Goal: Task Accomplishment & Management: Complete application form

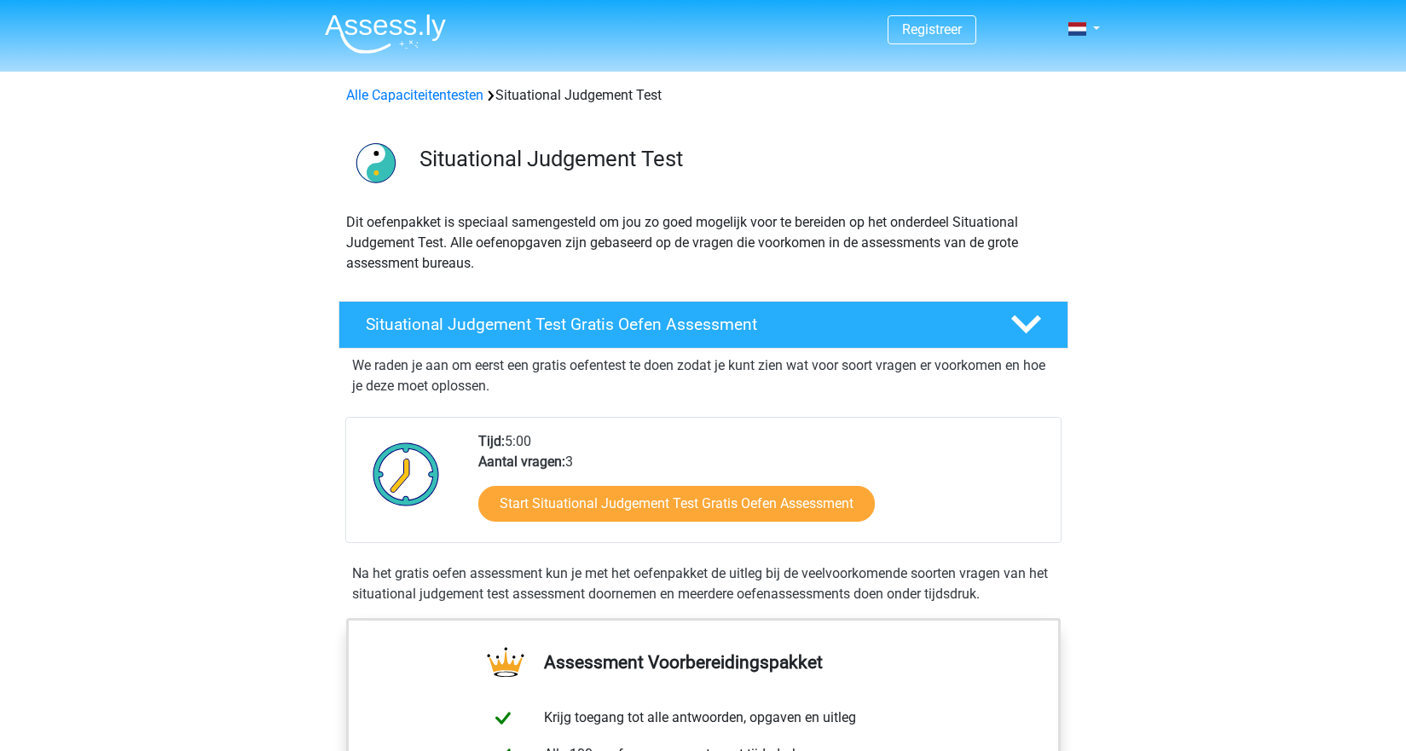
scroll to position [85, 0]
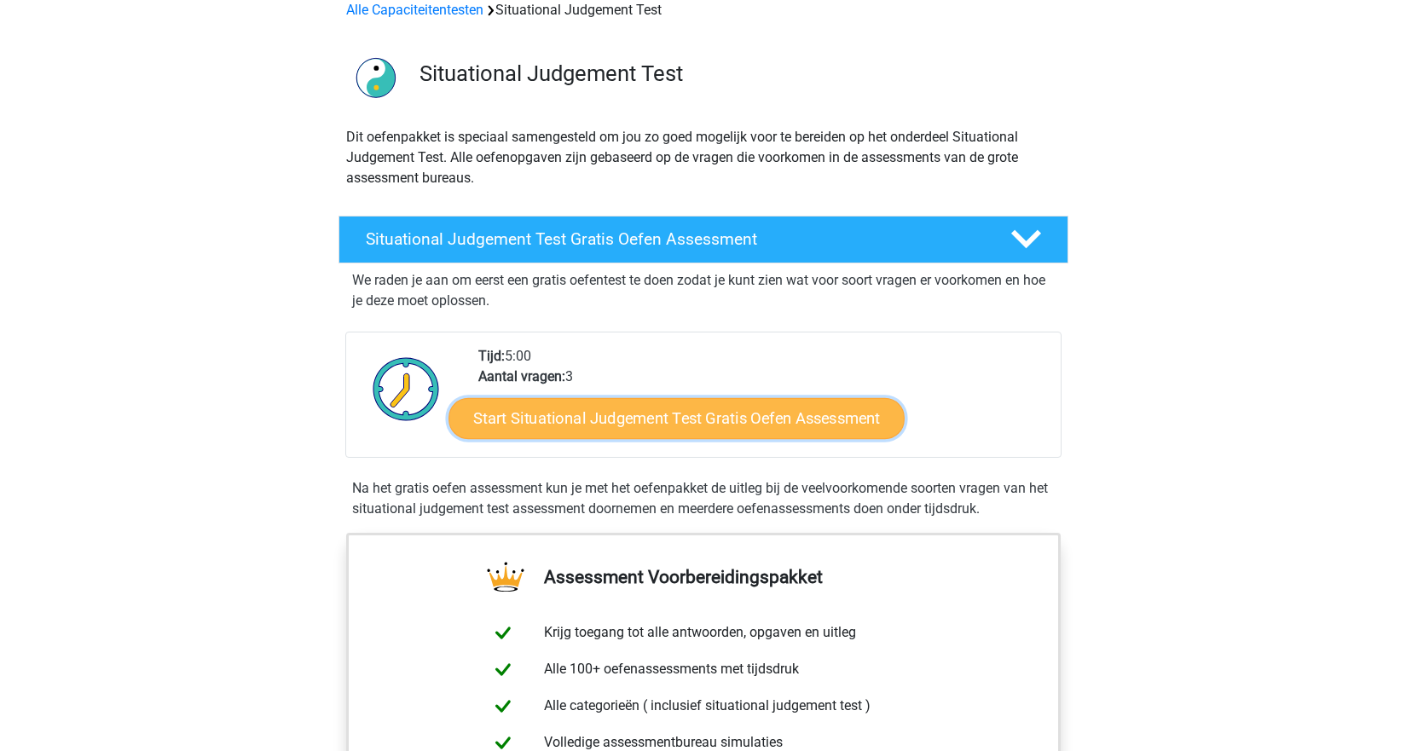
click at [553, 419] on link "Start Situational Judgement Test Gratis Oefen Assessment" at bounding box center [676, 418] width 456 height 41
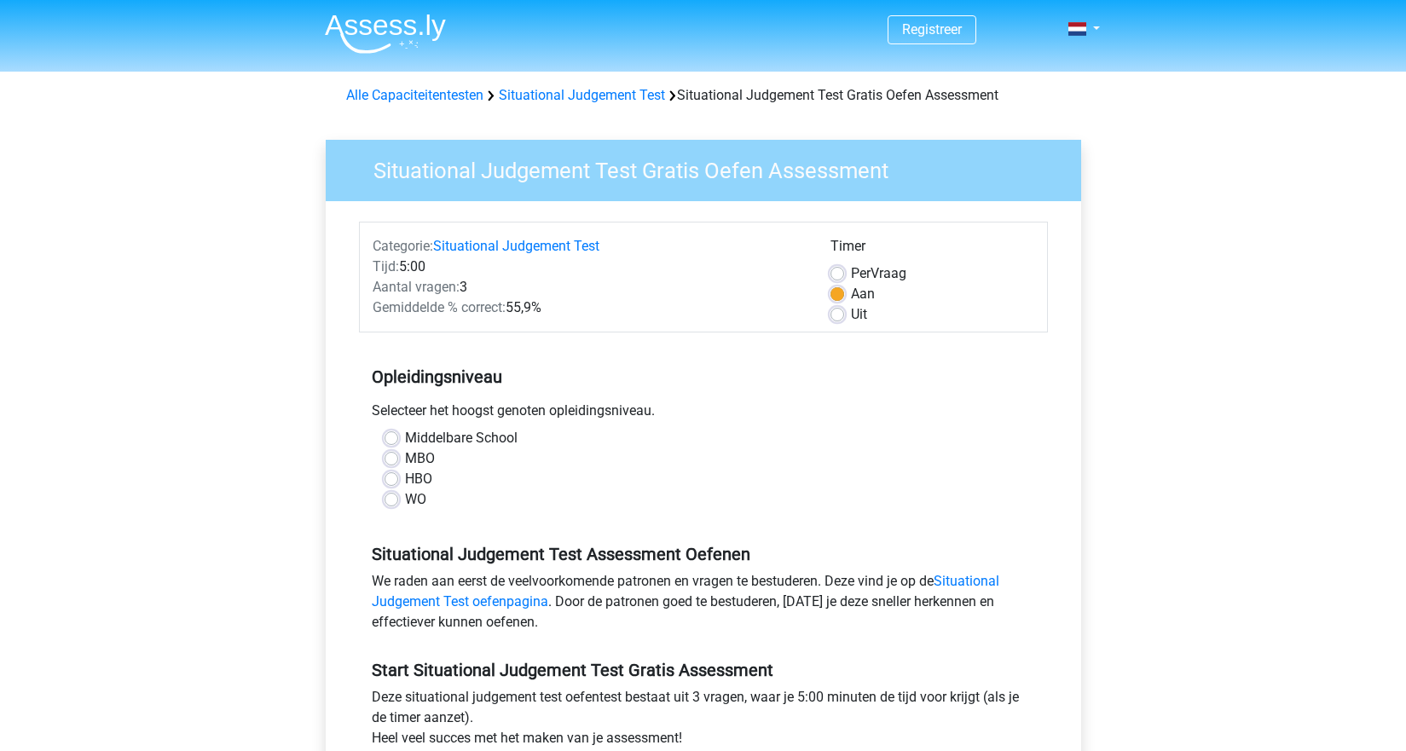
click at [405, 439] on label "Middelbare School" at bounding box center [461, 438] width 113 height 20
click at [395, 439] on input "Middelbare School" at bounding box center [391, 436] width 14 height 17
radio input "true"
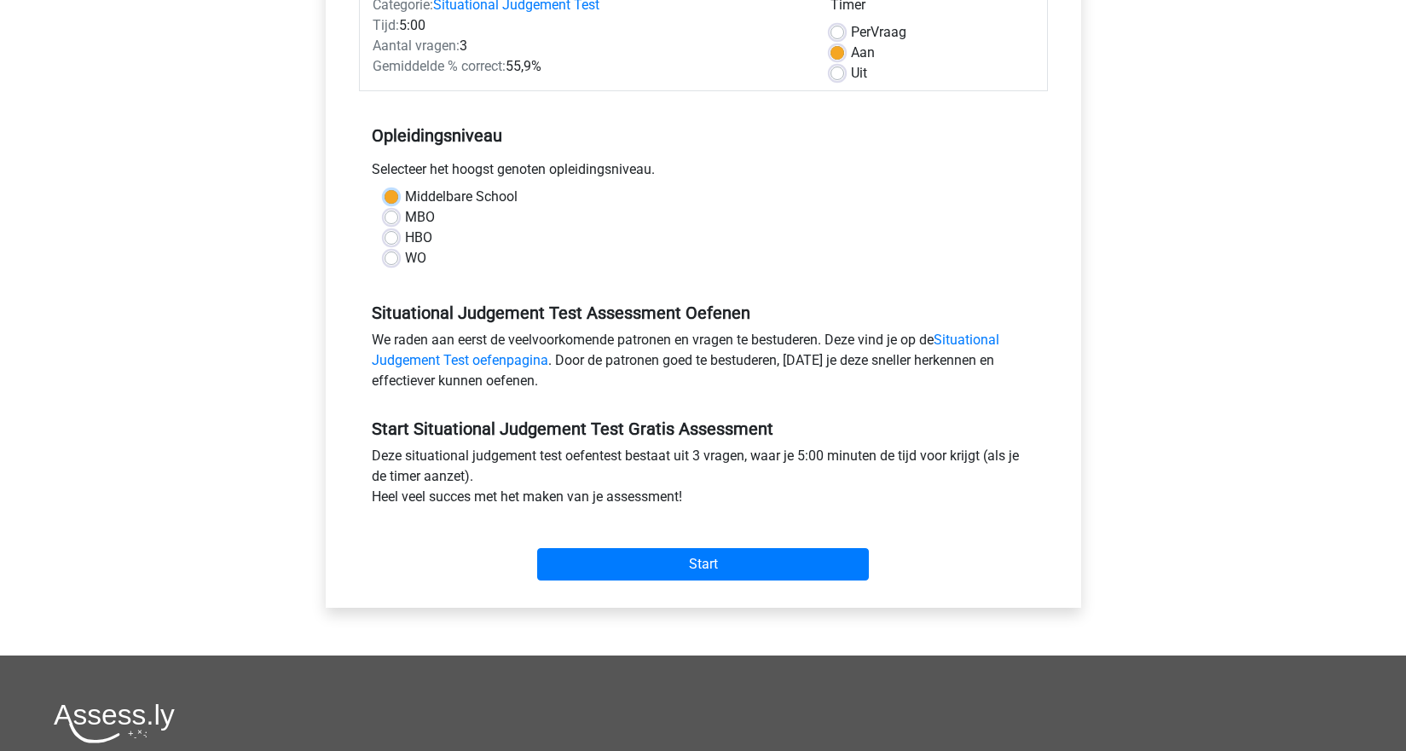
scroll to position [256, 0]
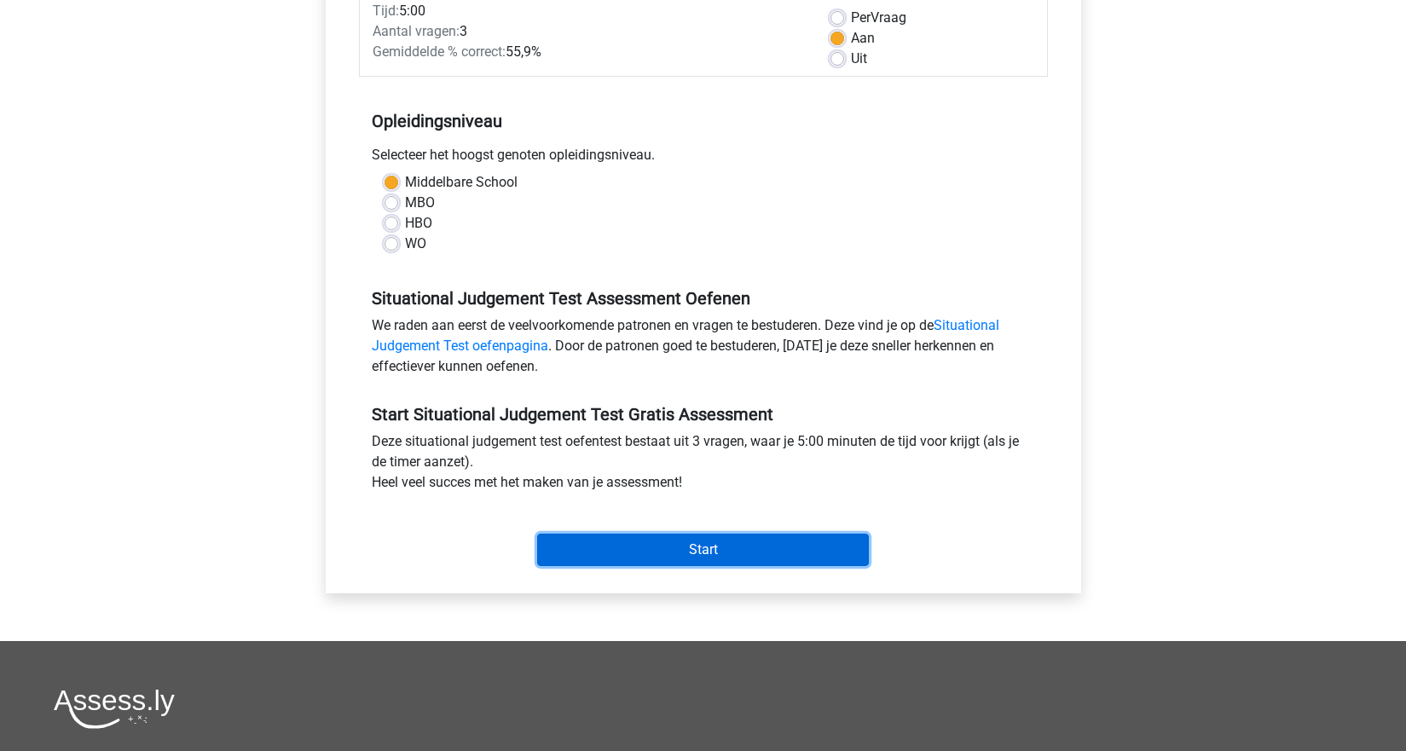
click at [617, 534] on input "Start" at bounding box center [703, 550] width 332 height 32
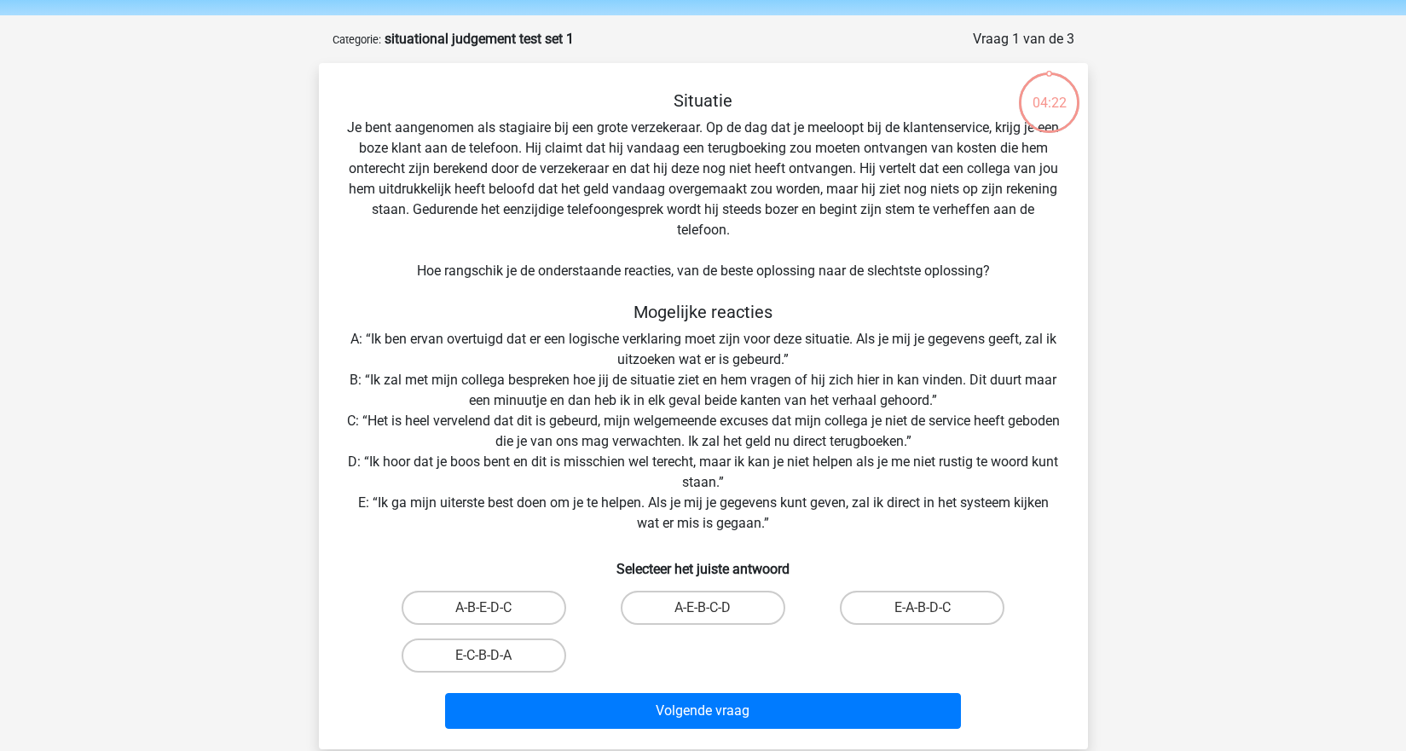
scroll to position [85, 0]
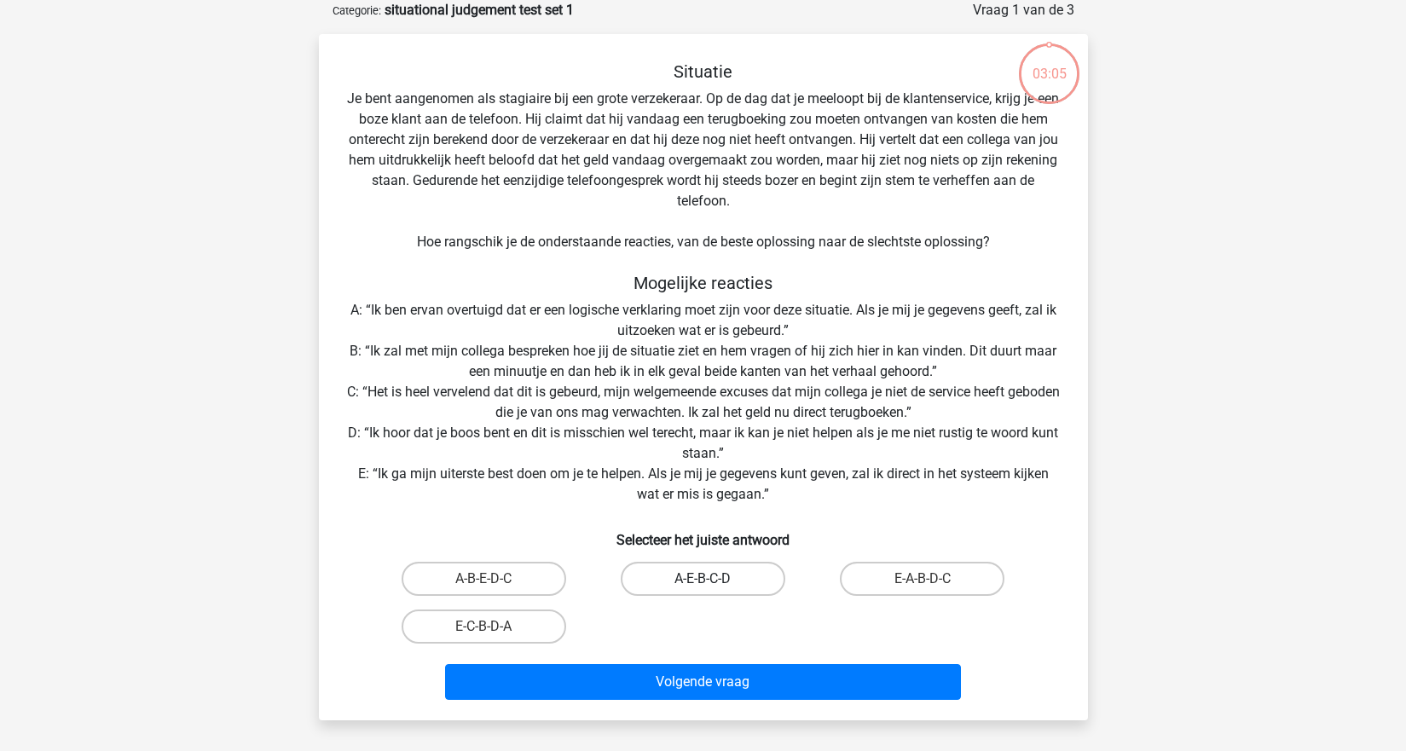
click at [694, 585] on label "A-E-B-C-D" at bounding box center [703, 579] width 165 height 34
click at [702, 585] on input "A-E-B-C-D" at bounding box center [707, 584] width 11 height 11
radio input "true"
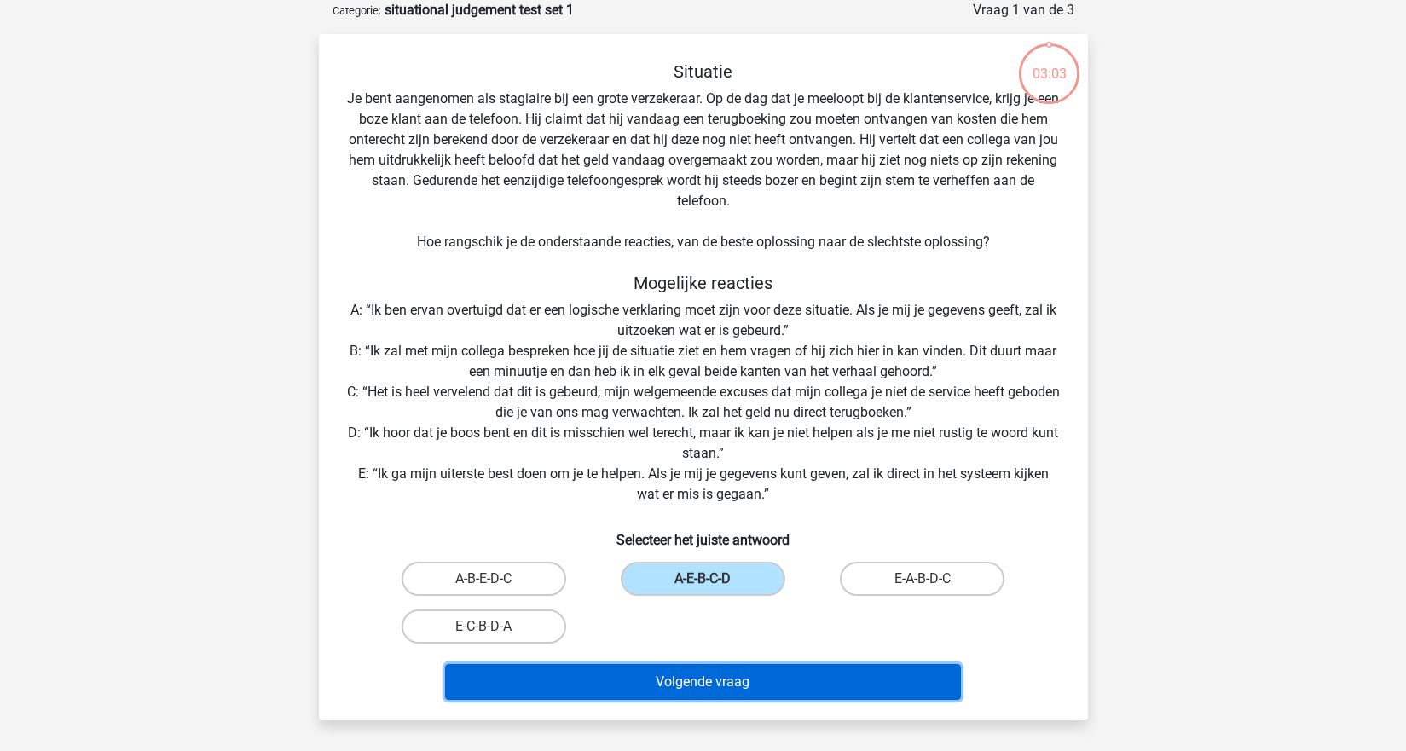
click at [706, 679] on button "Volgende vraag" at bounding box center [703, 682] width 516 height 36
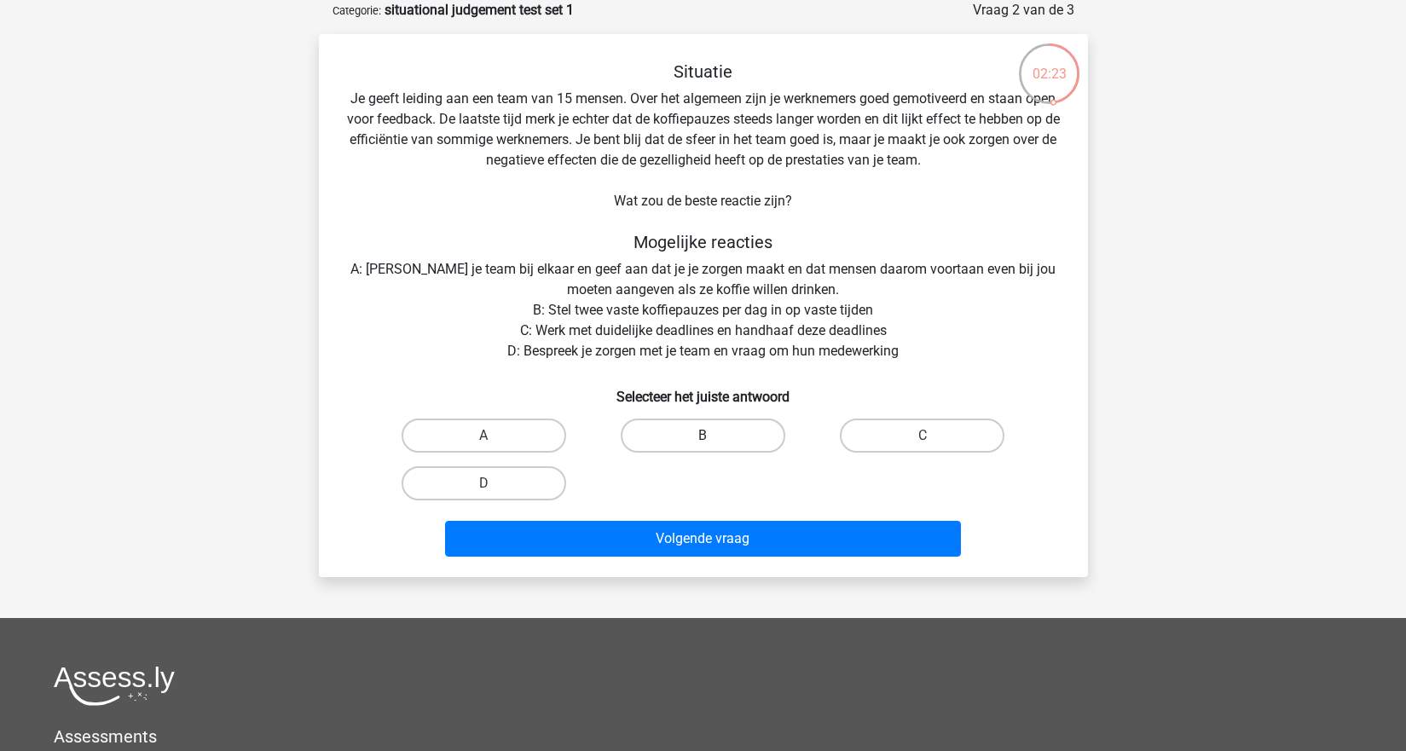
click at [681, 440] on label "B" at bounding box center [703, 436] width 165 height 34
click at [702, 440] on input "B" at bounding box center [707, 441] width 11 height 11
radio input "true"
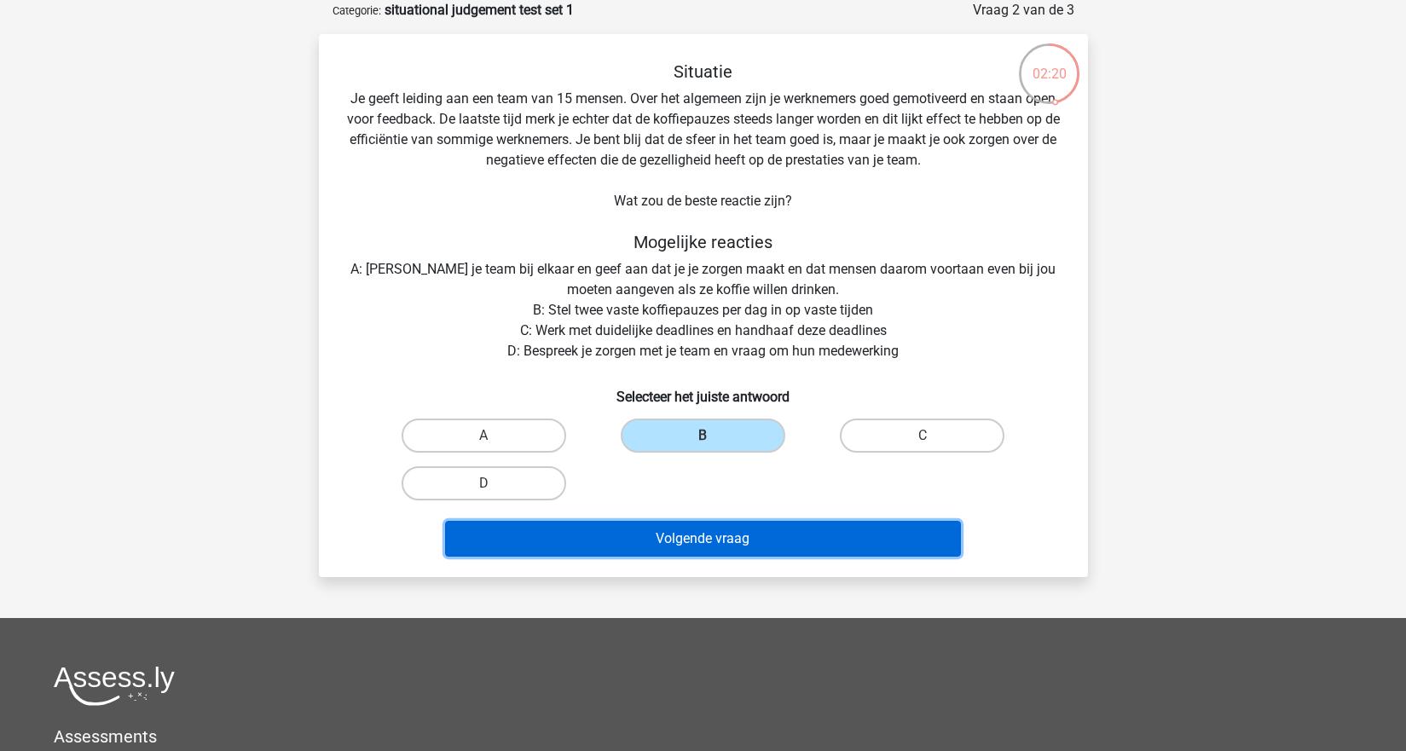
click at [702, 537] on button "Volgende vraag" at bounding box center [703, 539] width 516 height 36
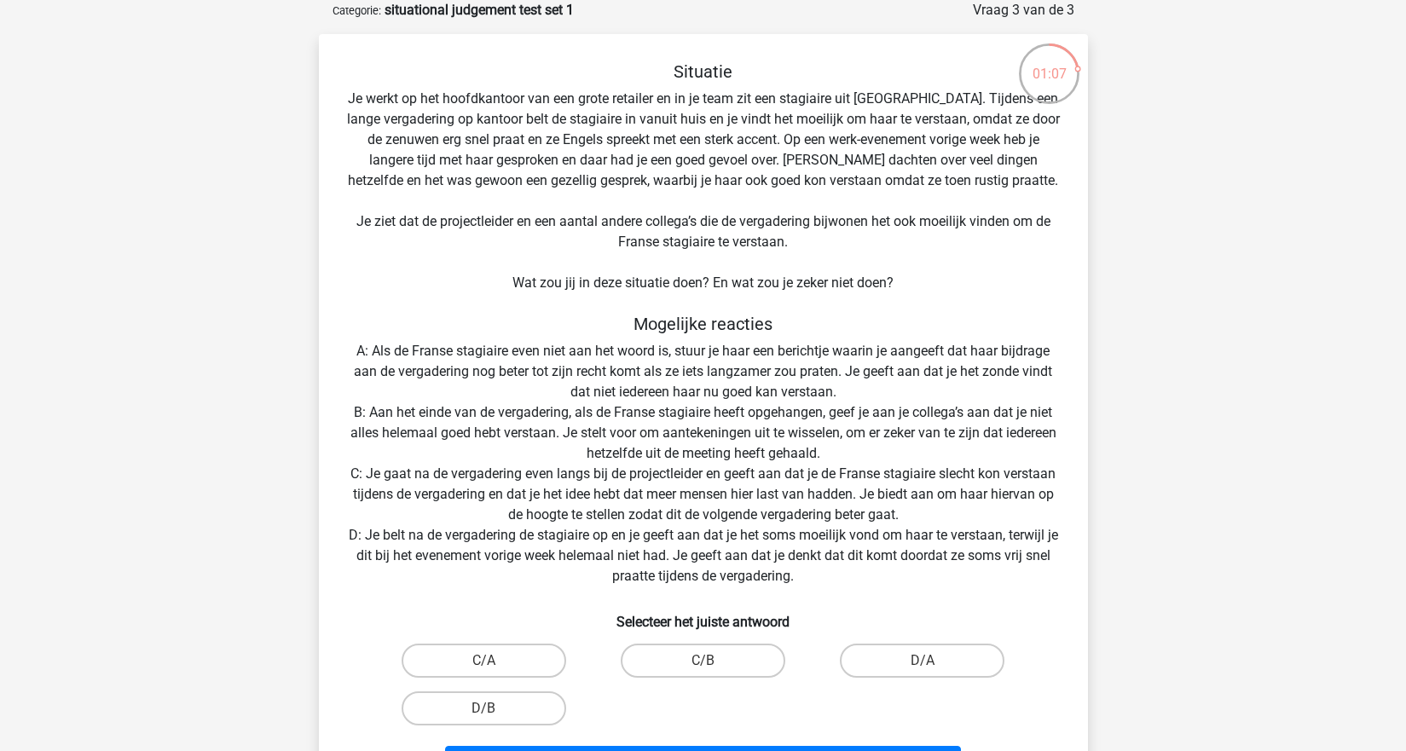
click at [928, 662] on input "D/A" at bounding box center [927, 666] width 11 height 11
radio input "true"
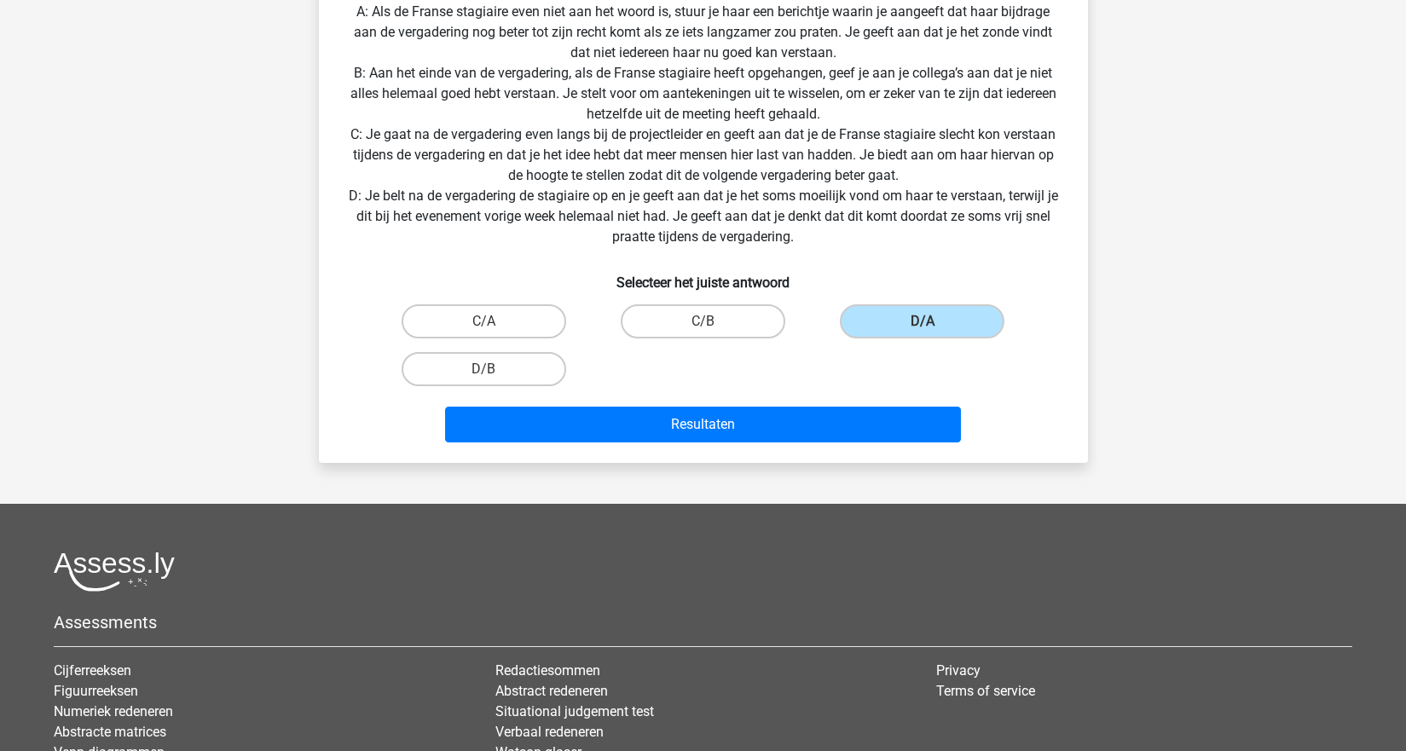
scroll to position [426, 0]
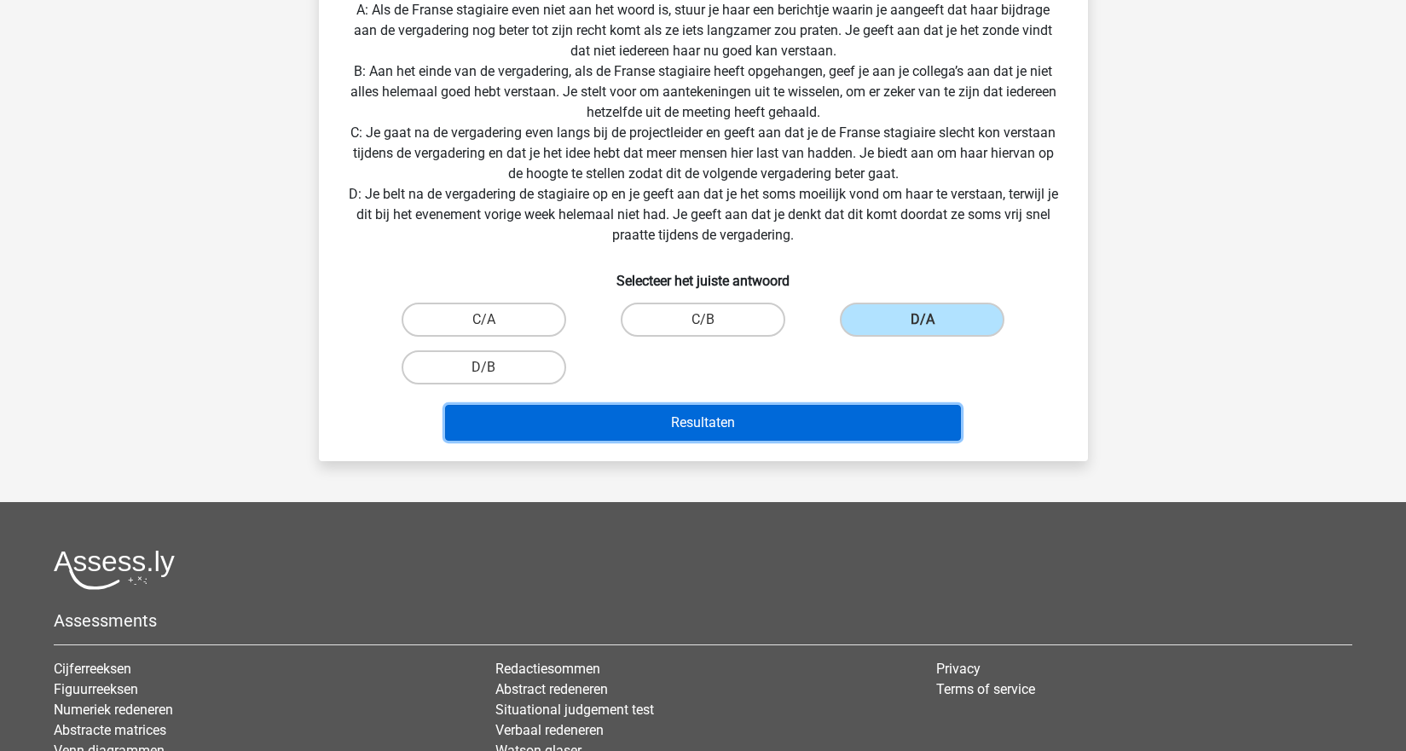
click at [761, 433] on button "Resultaten" at bounding box center [703, 423] width 516 height 36
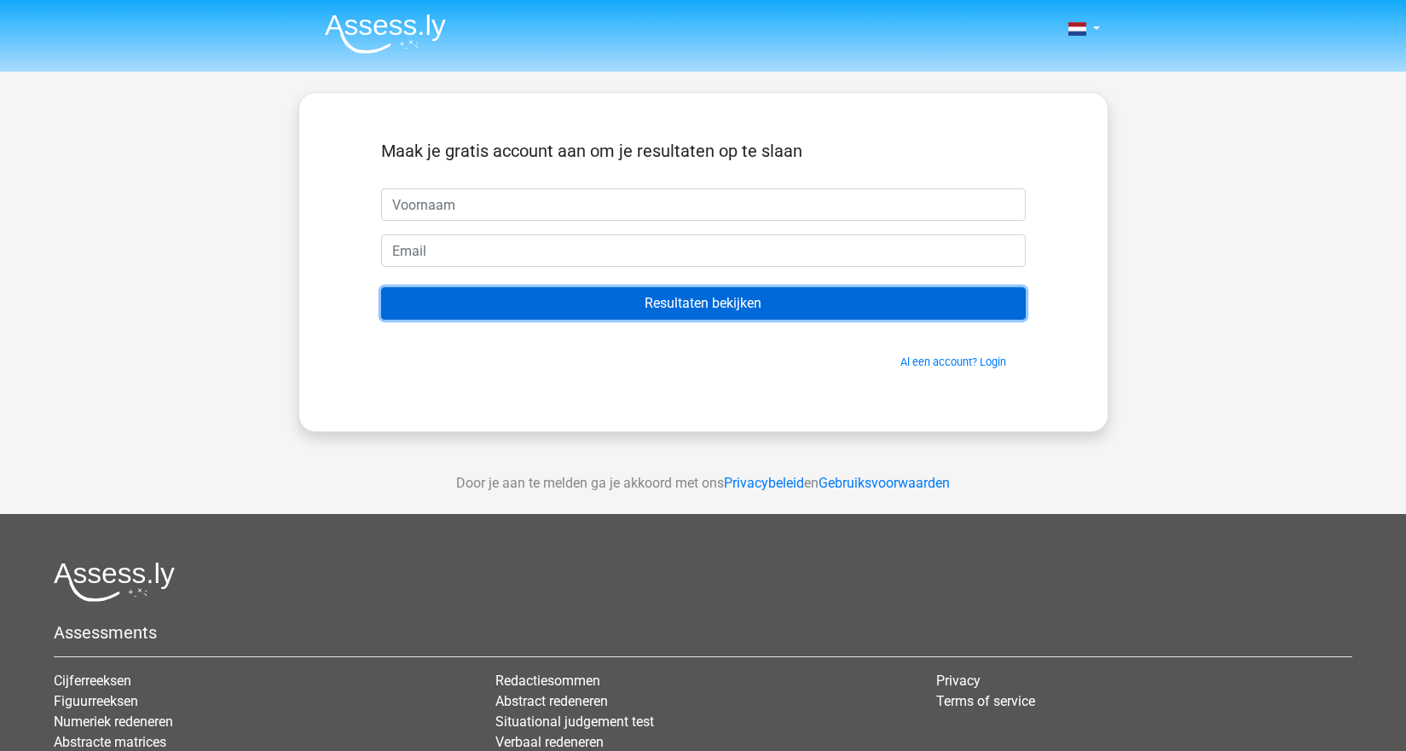
click at [749, 305] on input "Resultaten bekijken" at bounding box center [703, 303] width 645 height 32
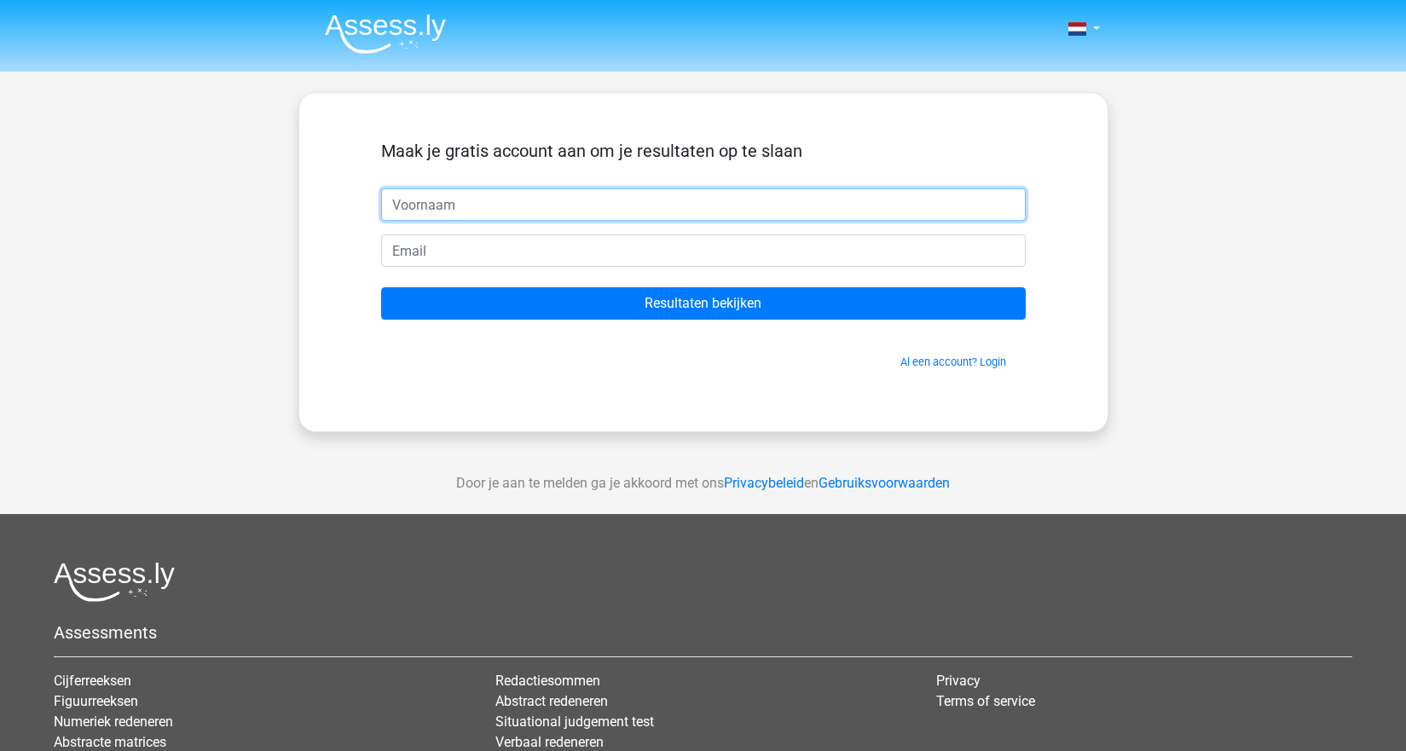
click at [462, 207] on input "text" at bounding box center [703, 204] width 645 height 32
type input "Robin"
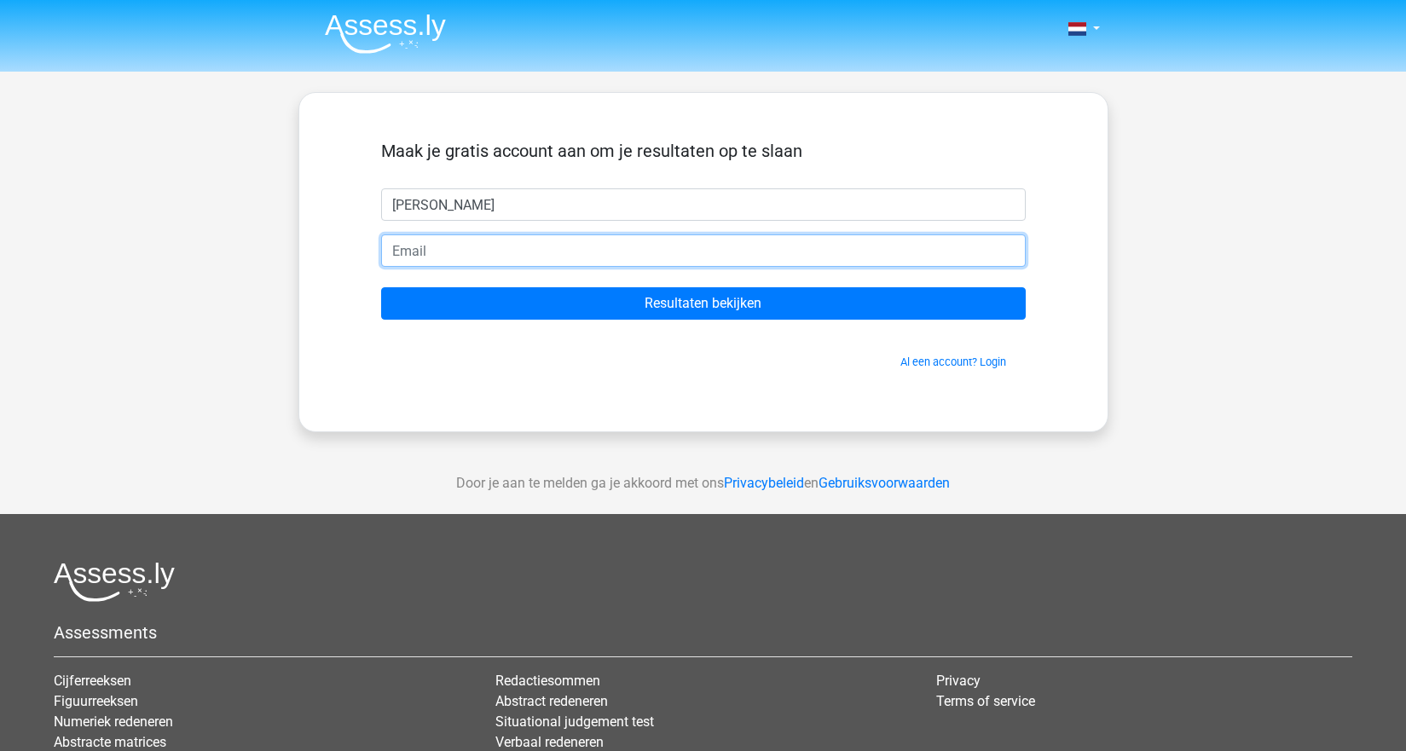
click at [431, 246] on input "email" at bounding box center [703, 250] width 645 height 32
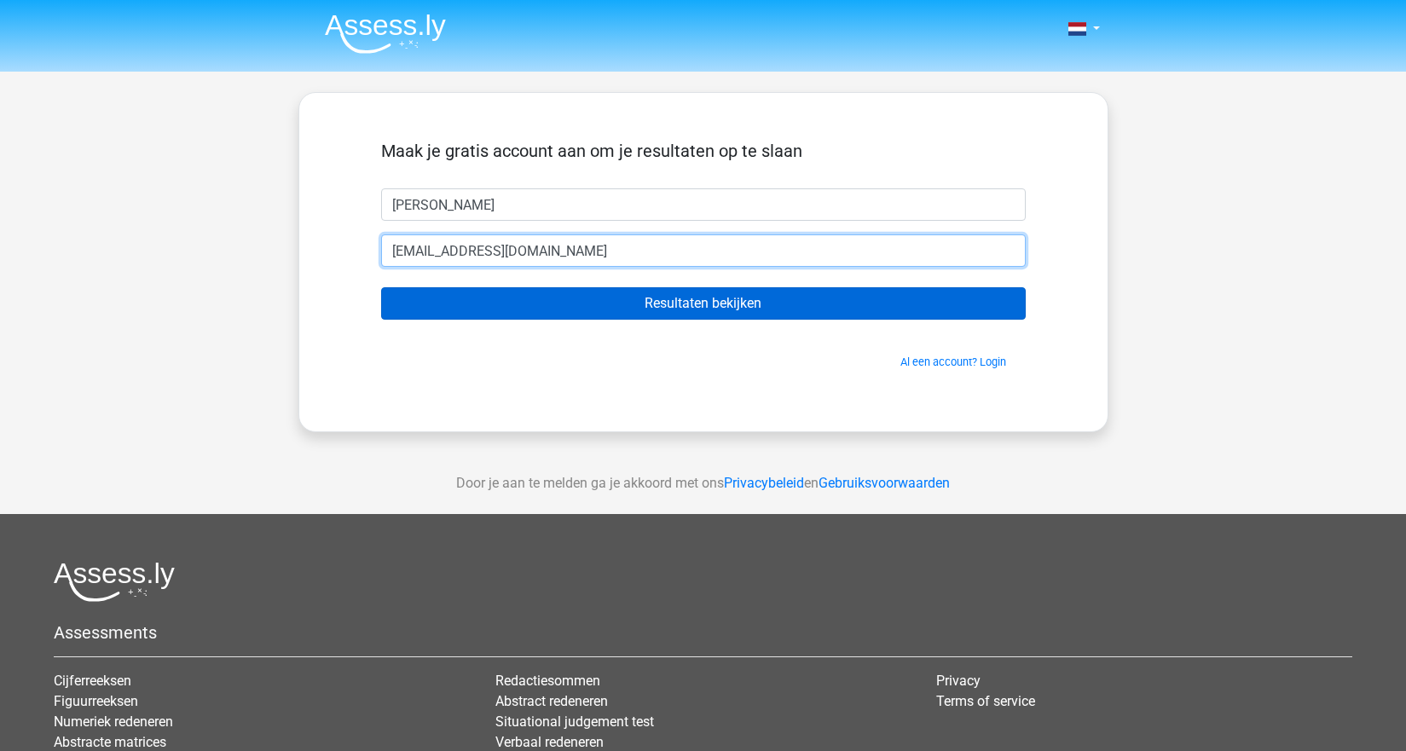
type input "robin_albert@hotmail.com"
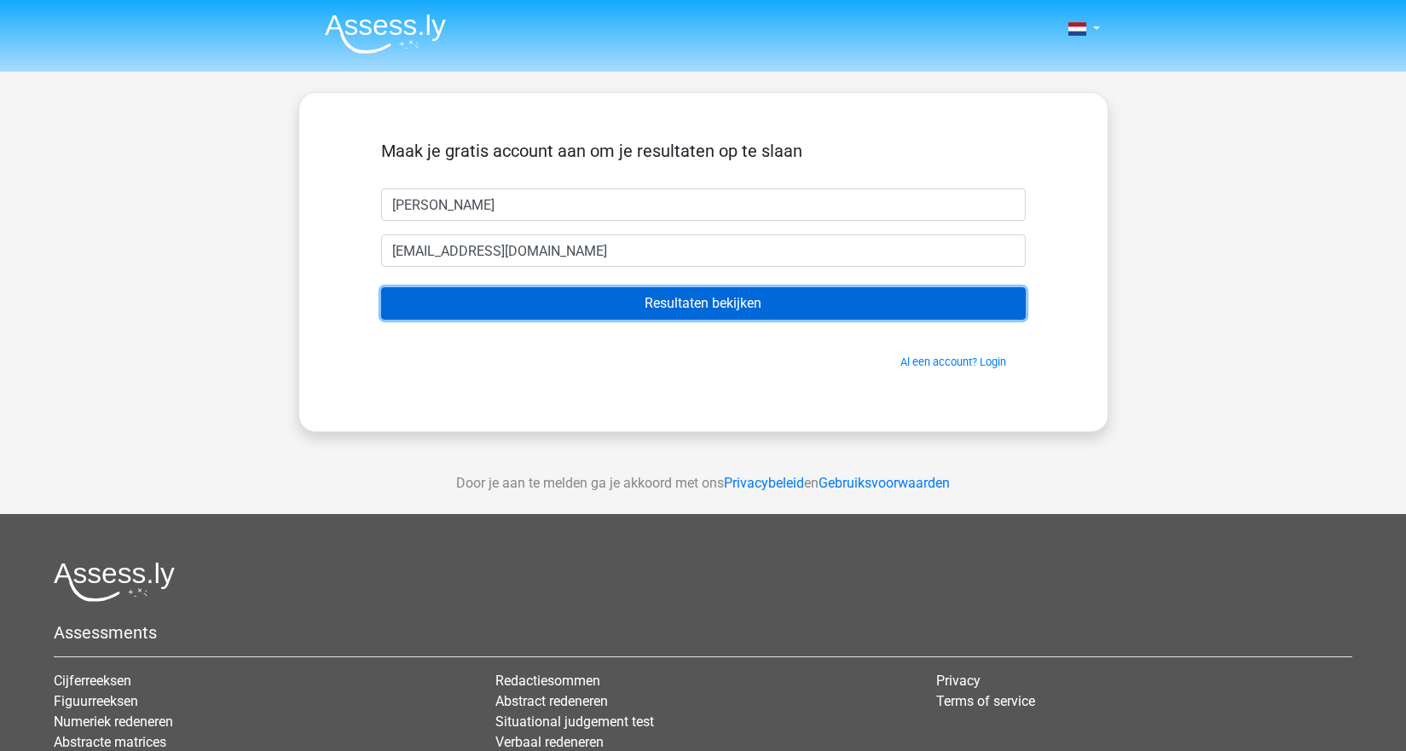
click at [565, 305] on input "Resultaten bekijken" at bounding box center [703, 303] width 645 height 32
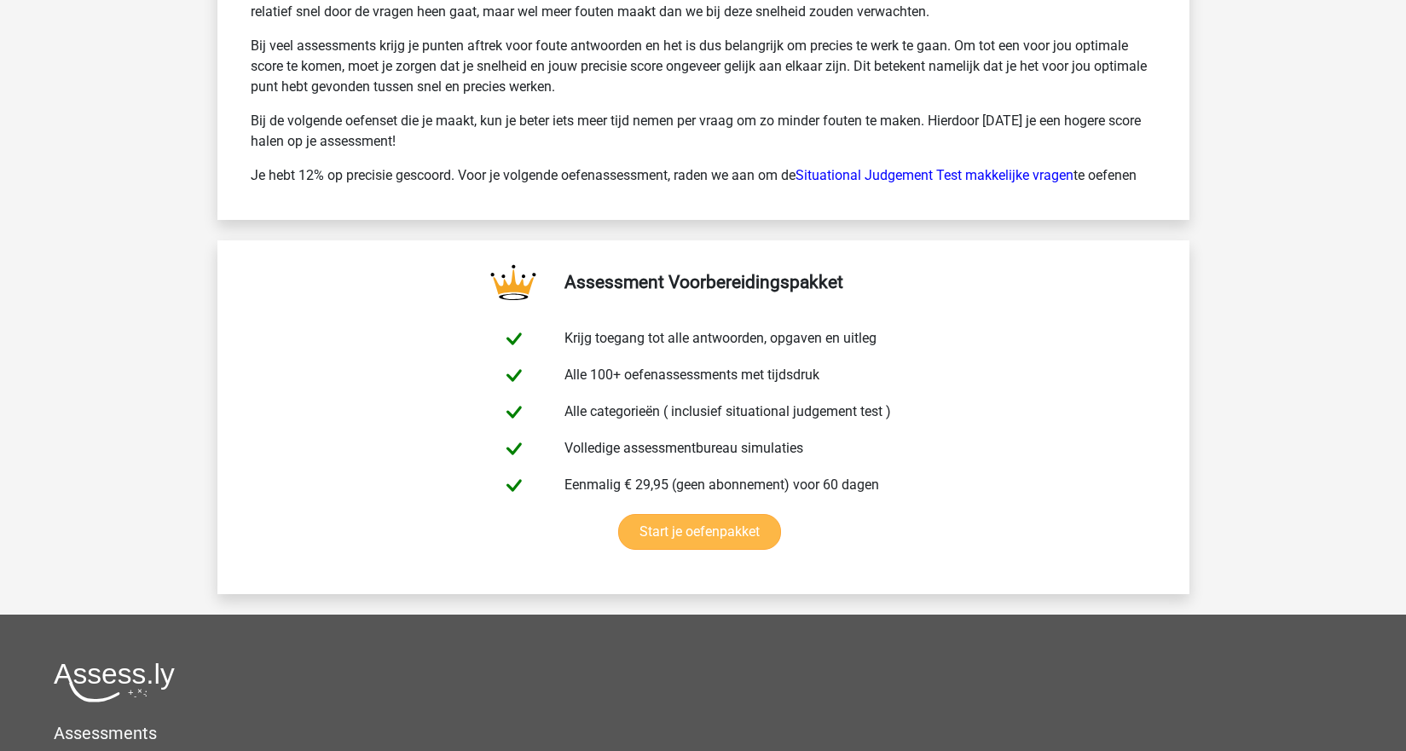
scroll to position [2387, 0]
